Goal: Transaction & Acquisition: Purchase product/service

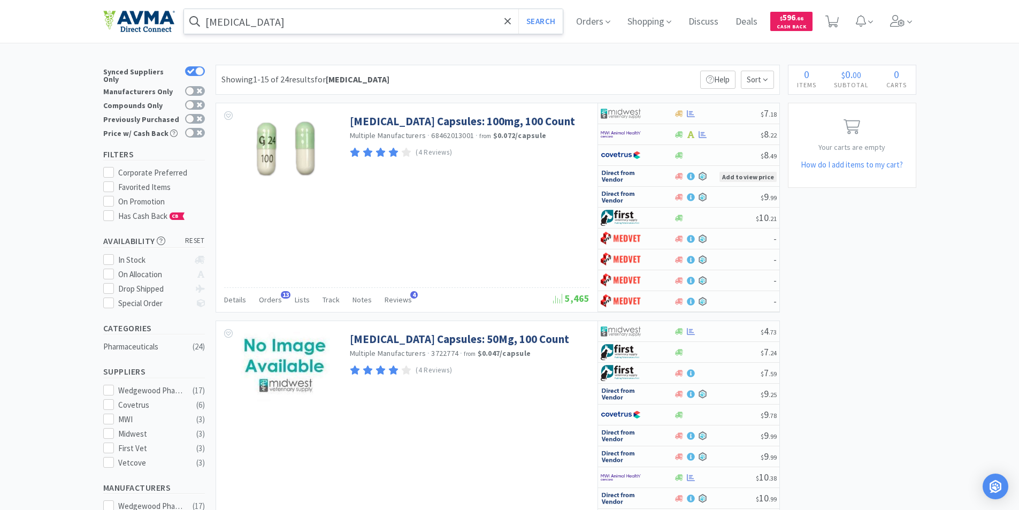
click at [280, 22] on input "[MEDICAL_DATA]" at bounding box center [373, 21] width 379 height 25
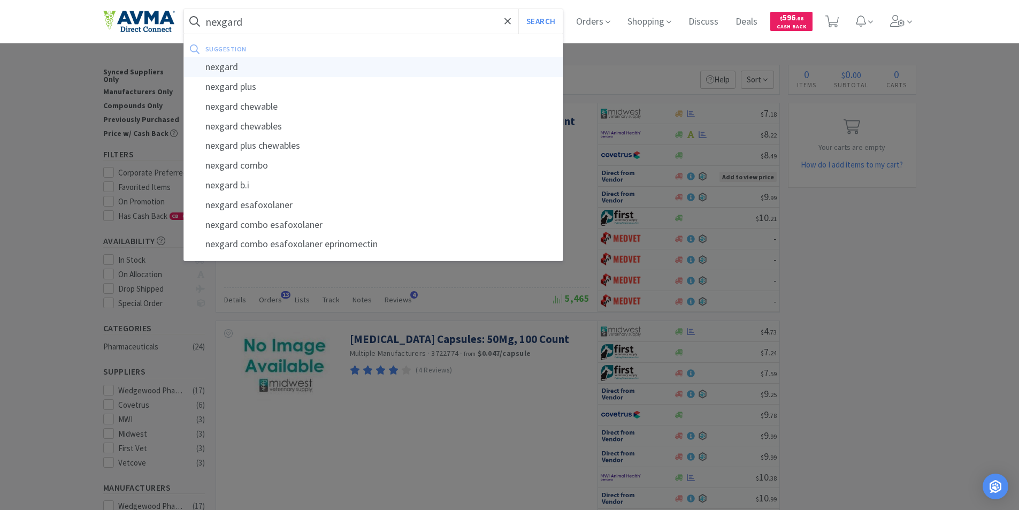
type input "nexgard"
click at [229, 66] on div "nexgard" at bounding box center [373, 67] width 379 height 20
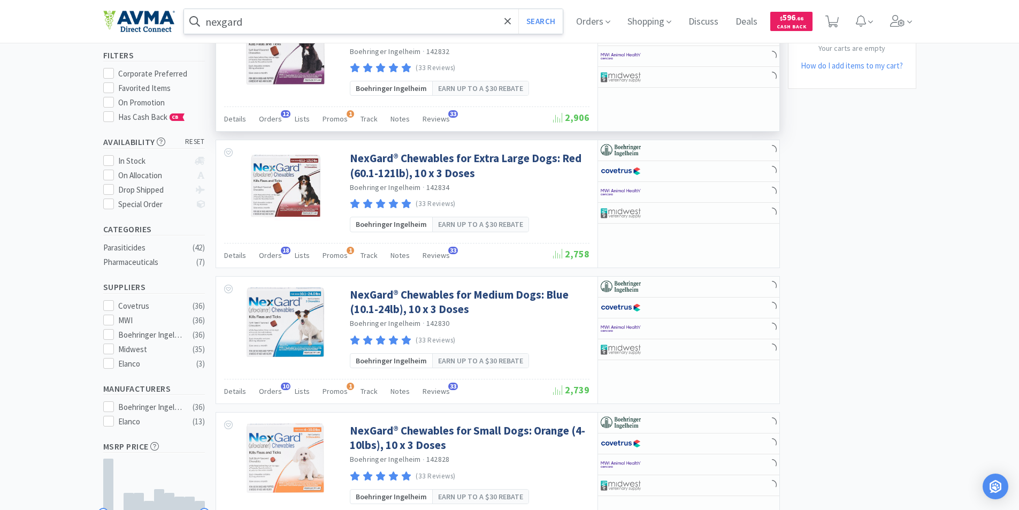
scroll to position [107, 0]
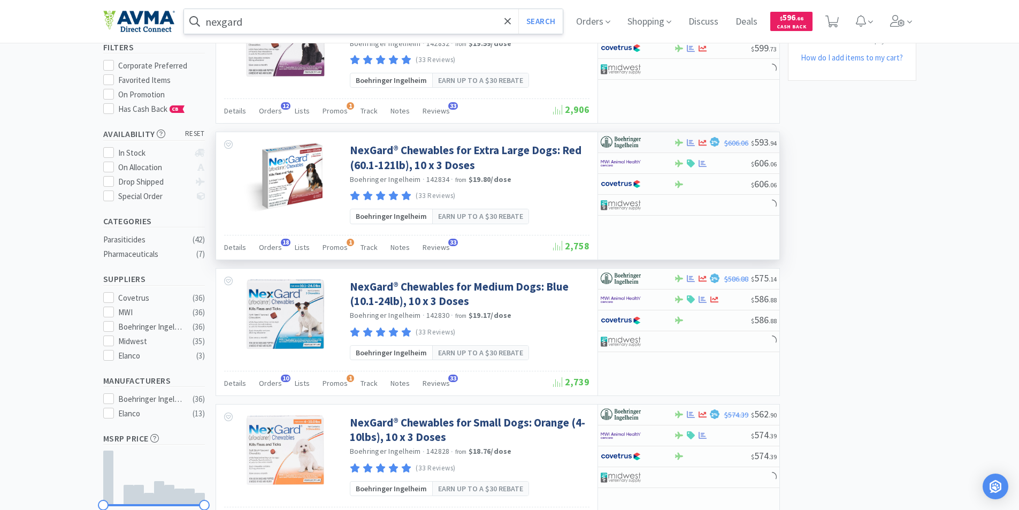
click at [622, 138] on img at bounding box center [620, 142] width 40 height 16
select select "1"
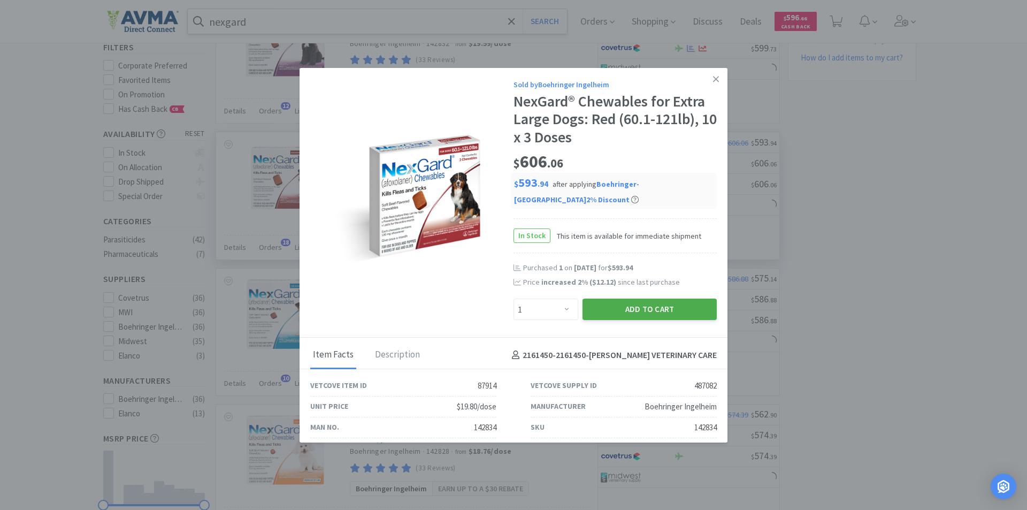
click at [636, 306] on button "Add to Cart" at bounding box center [649, 308] width 134 height 21
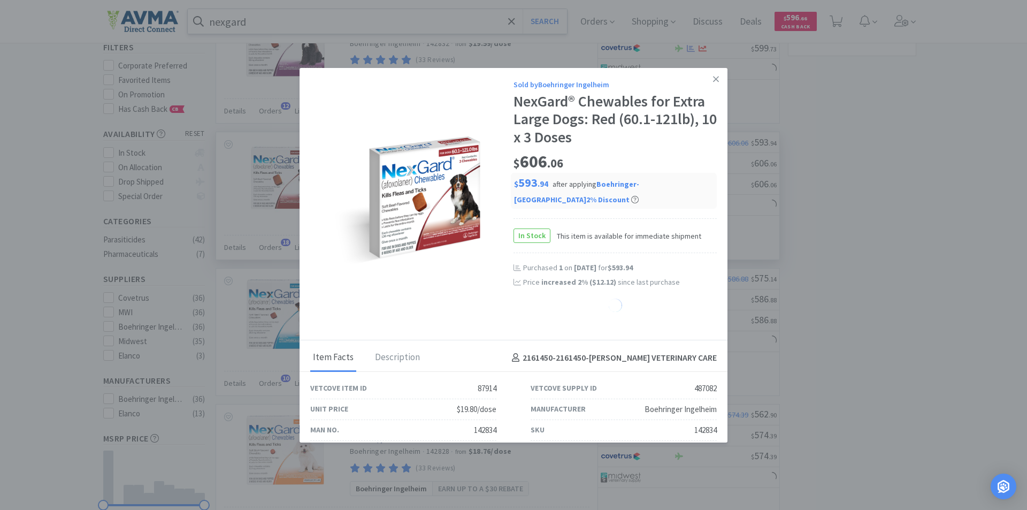
select select "1"
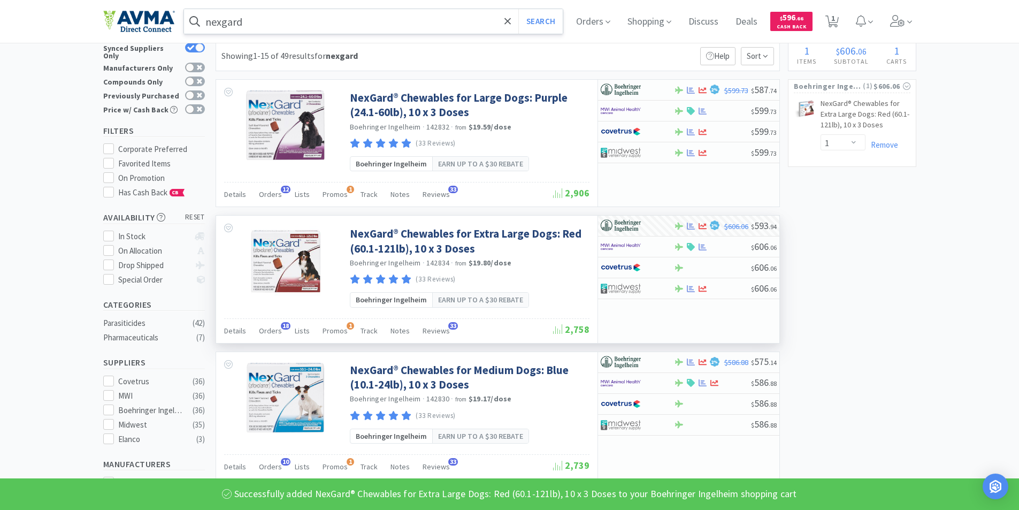
scroll to position [0, 0]
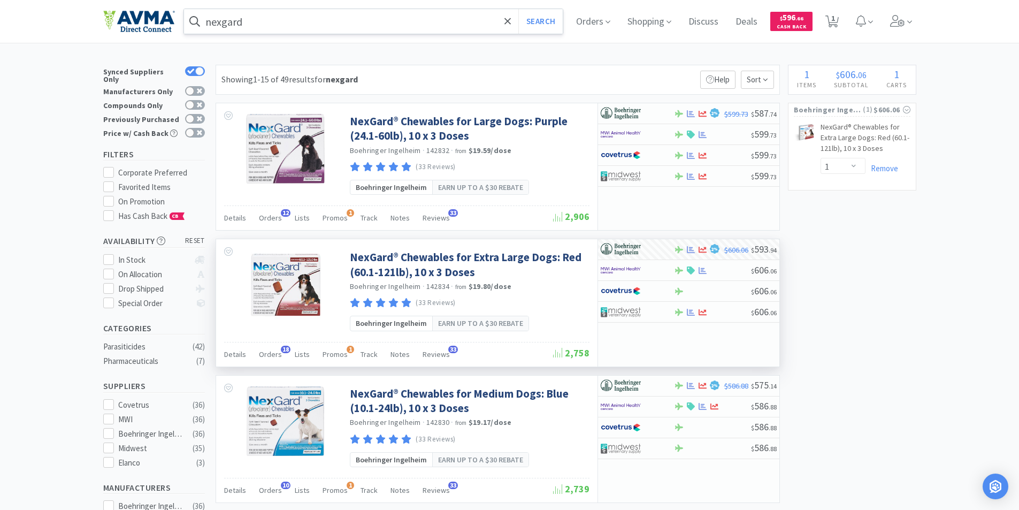
click at [257, 16] on input "nexgard" at bounding box center [373, 21] width 379 height 25
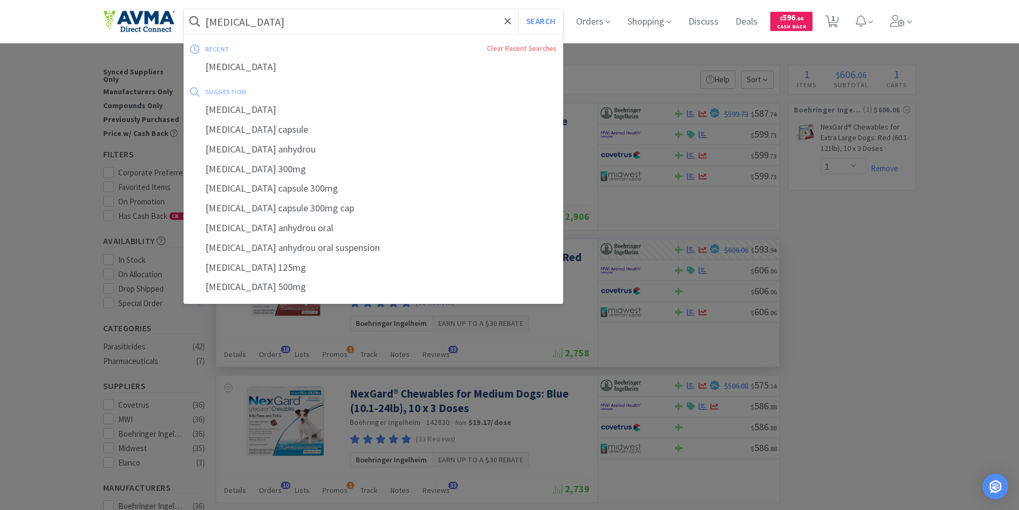
type input "[MEDICAL_DATA]"
click at [219, 63] on div "[MEDICAL_DATA]" at bounding box center [373, 67] width 379 height 20
